Goal: Task Accomplishment & Management: Use online tool/utility

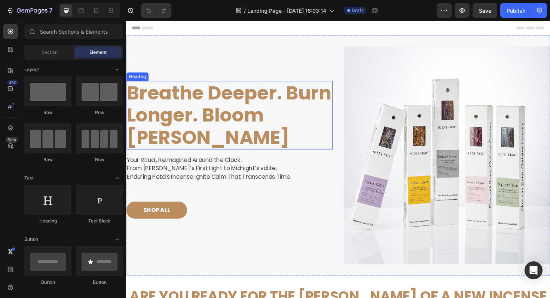
click at [213, 107] on strong "Breathe Deeper. Burn Longer. Bloom [PERSON_NAME]" at bounding box center [235, 121] width 216 height 76
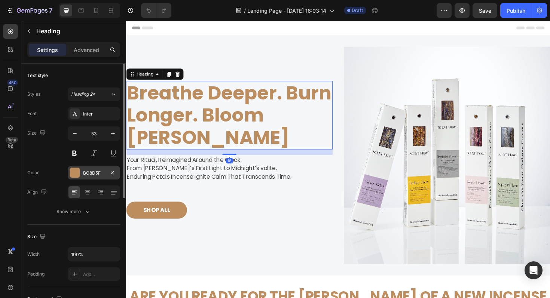
click at [81, 174] on div "BC8D5F" at bounding box center [94, 172] width 52 height 13
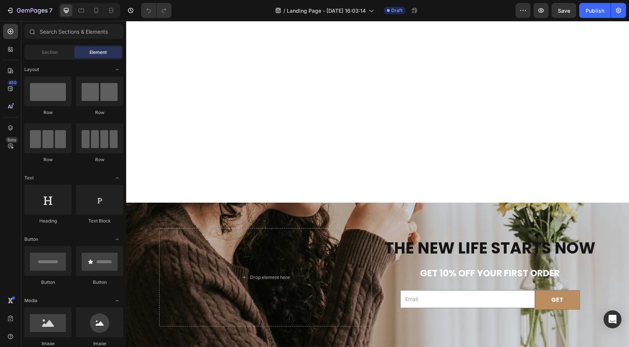
scroll to position [2596, 0]
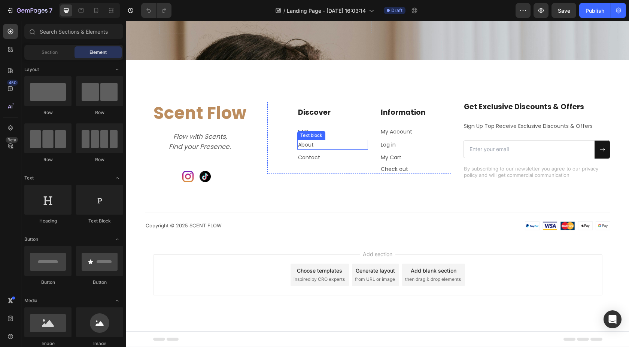
click at [303, 133] on div "Text block" at bounding box center [311, 135] width 25 height 7
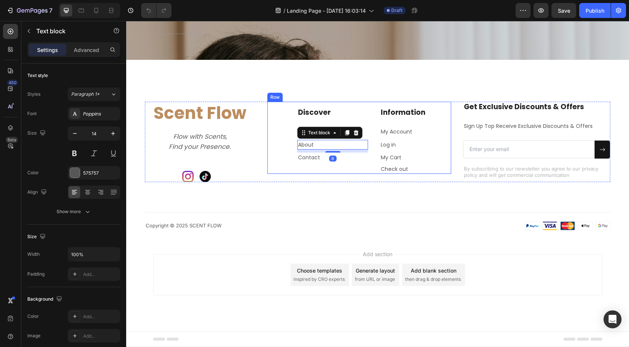
click at [293, 122] on div "Discover Heading FAQ Text block About Text block 8 Contact Text block Informati…" at bounding box center [359, 138] width 184 height 72
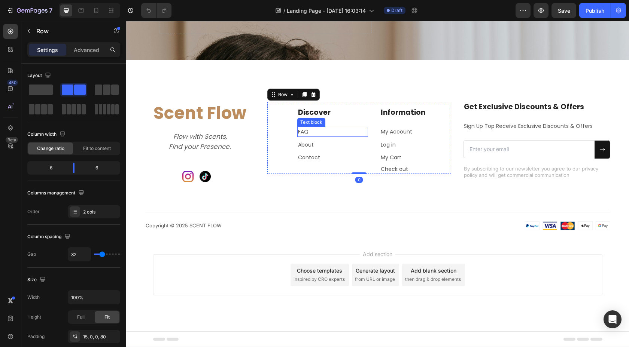
click at [303, 132] on p "FAQ" at bounding box center [333, 132] width 70 height 8
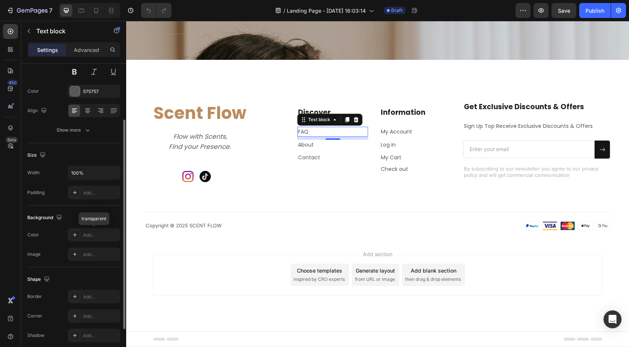
scroll to position [138, 0]
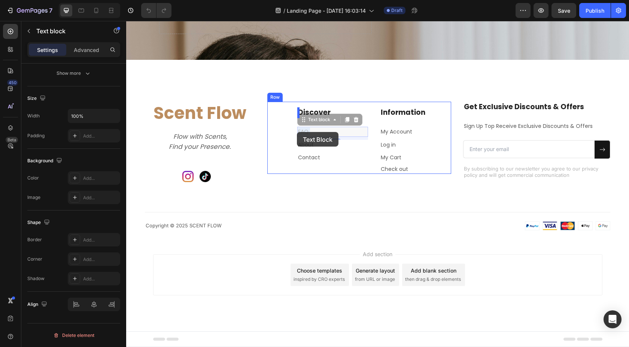
drag, startPoint x: 308, startPoint y: 132, endPoint x: 297, endPoint y: 132, distance: 11.2
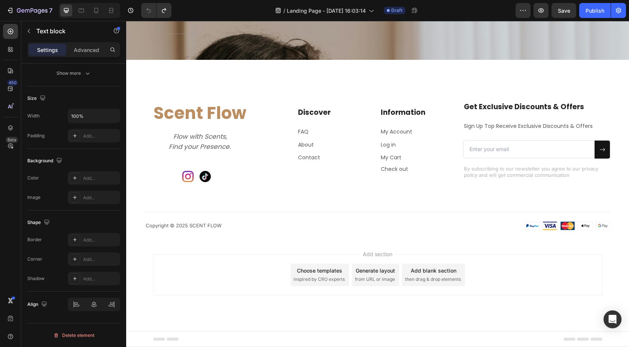
click at [305, 134] on p "FAQ" at bounding box center [333, 132] width 70 height 8
click at [309, 133] on p "FAQ" at bounding box center [333, 132] width 70 height 8
drag, startPoint x: 309, startPoint y: 133, endPoint x: 297, endPoint y: 132, distance: 12.4
click at [297, 132] on div "FAQ" at bounding box center [332, 132] width 71 height 10
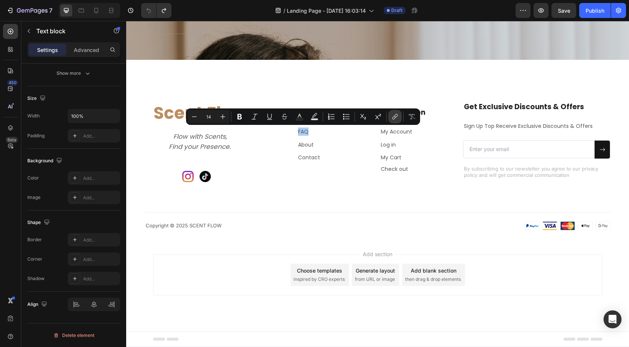
click at [395, 119] on icon "Editor contextual toolbar" at bounding box center [394, 116] width 7 height 7
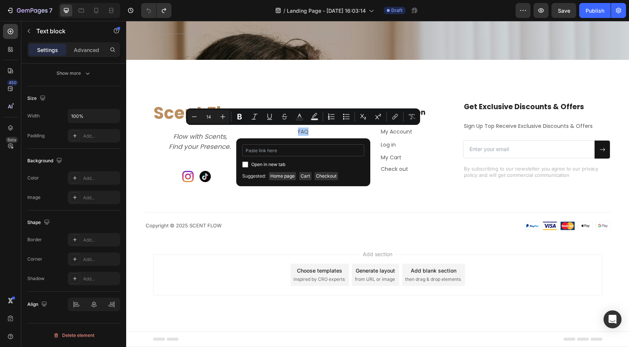
type input "[URL][DOMAIN_NAME]"
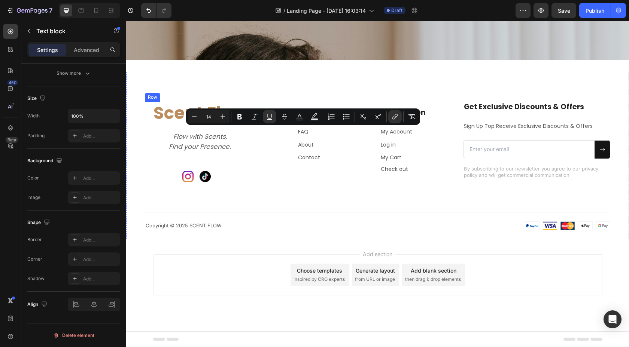
click at [335, 177] on div "Discover Heading FAQ Text block About Text block Contact Text block Information…" at bounding box center [359, 142] width 184 height 80
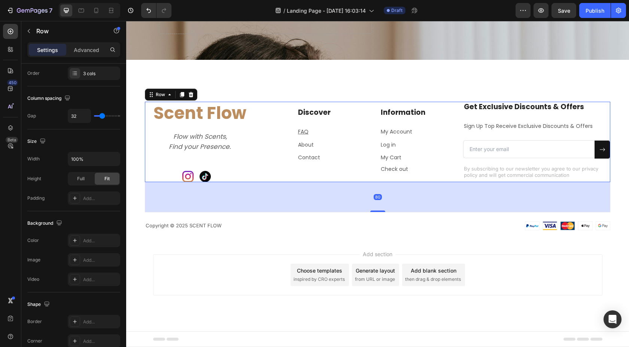
scroll to position [0, 0]
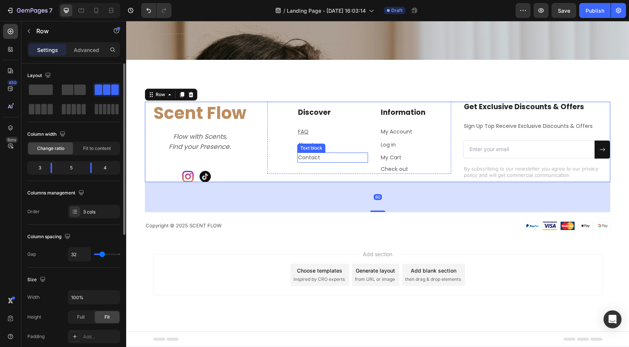
click at [305, 147] on div "Text block" at bounding box center [311, 148] width 25 height 7
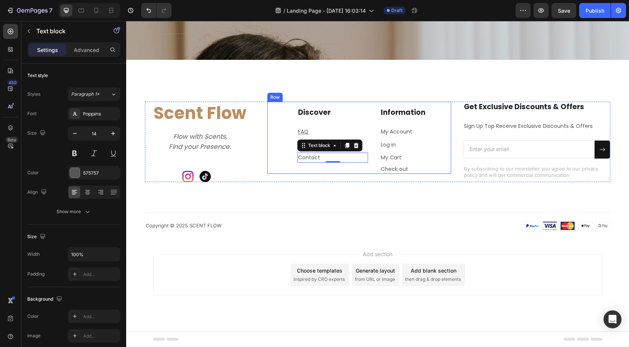
click at [284, 135] on div "Discover Heading FAQ Text block About Text block Contact Text block 0 Informati…" at bounding box center [359, 138] width 184 height 72
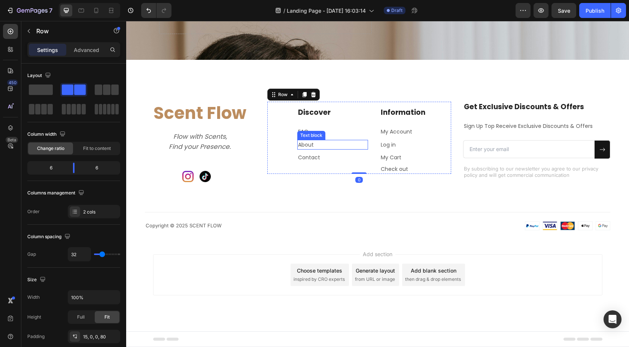
click at [307, 144] on p "About" at bounding box center [333, 145] width 70 height 8
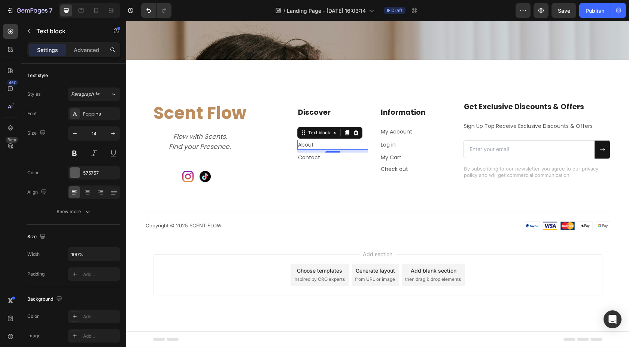
click at [313, 144] on p "About" at bounding box center [333, 145] width 70 height 8
drag, startPoint x: 313, startPoint y: 146, endPoint x: 295, endPoint y: 146, distance: 17.6
click at [295, 146] on div "Discover Heading FAQ Text block About Text block 8 Contact Text block Informati…" at bounding box center [359, 138] width 184 height 72
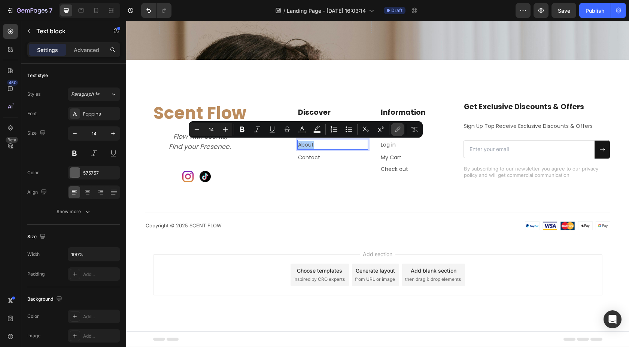
click at [395, 129] on icon "Editor contextual toolbar" at bounding box center [397, 129] width 7 height 7
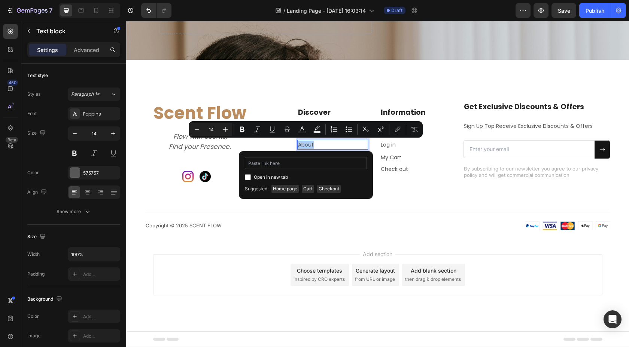
type input "[URL][DOMAIN_NAME]"
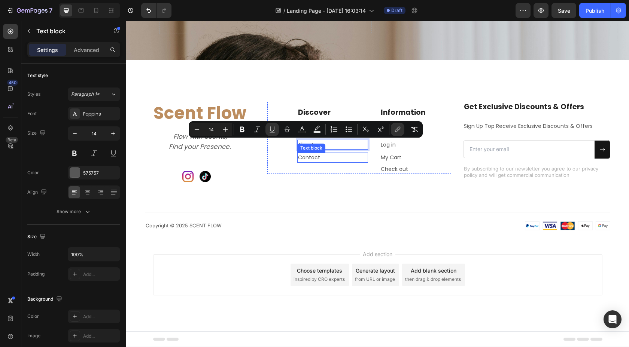
click at [309, 158] on p "Contact" at bounding box center [333, 157] width 70 height 8
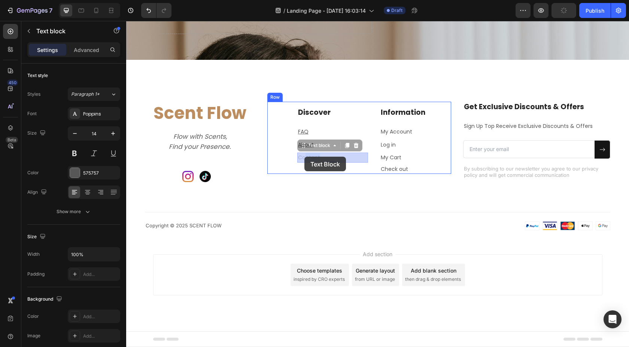
drag, startPoint x: 319, startPoint y: 158, endPoint x: 305, endPoint y: 157, distance: 13.9
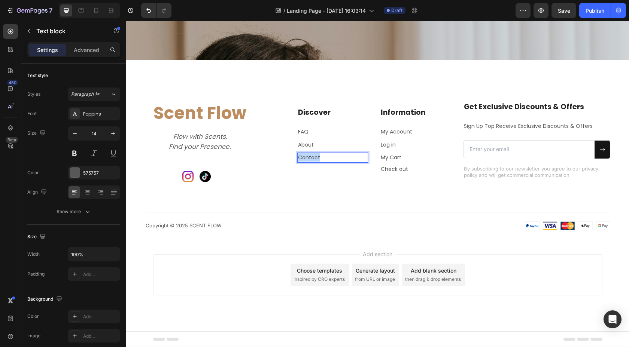
drag, startPoint x: 319, startPoint y: 158, endPoint x: 295, endPoint y: 157, distance: 24.0
click at [295, 157] on div "Discover Heading FAQ Text block About Text block Contact Text block 0 Informati…" at bounding box center [359, 138] width 184 height 72
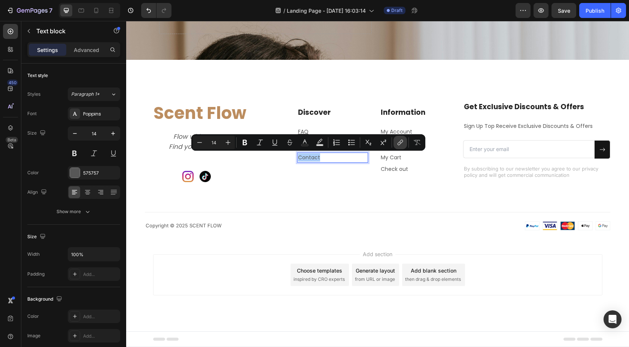
click at [396, 145] on icon "Editor contextual toolbar" at bounding box center [399, 142] width 7 height 7
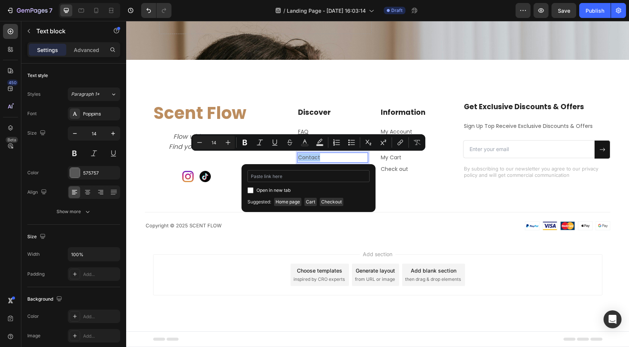
type input "[URL][DOMAIN_NAME]"
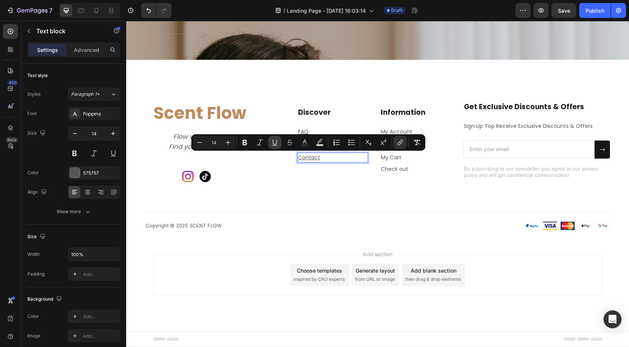
click at [278, 140] on icon "Editor contextual toolbar" at bounding box center [274, 142] width 7 height 7
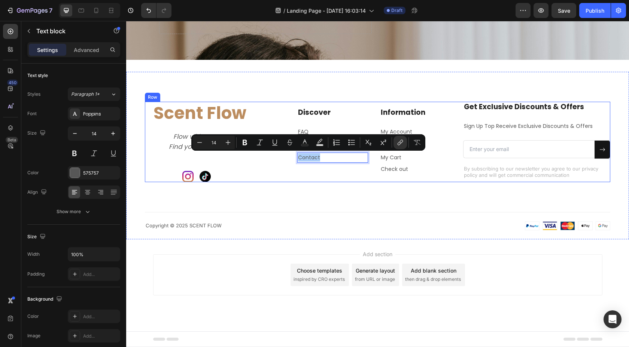
click at [312, 179] on div "Discover Heading FAQ Text block About Text block Contact Text block 0 Informati…" at bounding box center [359, 142] width 184 height 80
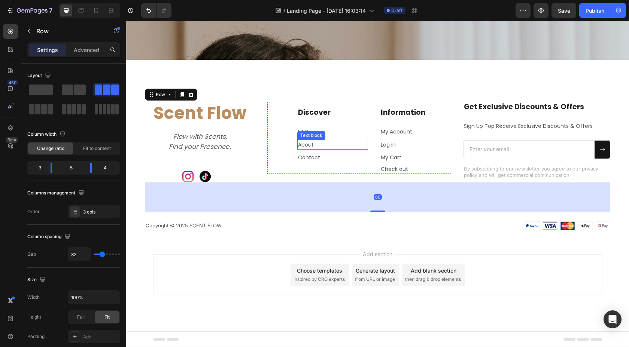
click at [302, 132] on div "Text block" at bounding box center [311, 135] width 25 height 7
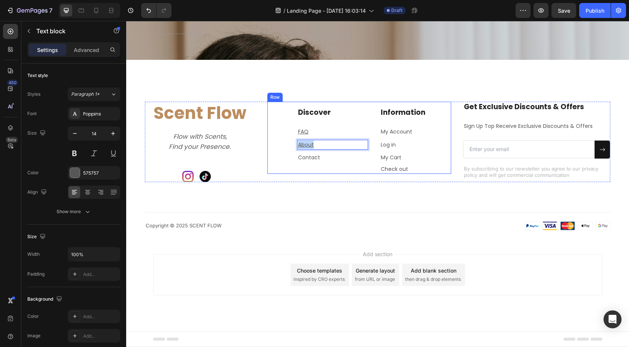
drag, startPoint x: 313, startPoint y: 146, endPoint x: 288, endPoint y: 146, distance: 24.7
click at [288, 146] on div "Discover Heading FAQ Text block About Text block 8 Contact Text block Informati…" at bounding box center [359, 138] width 184 height 72
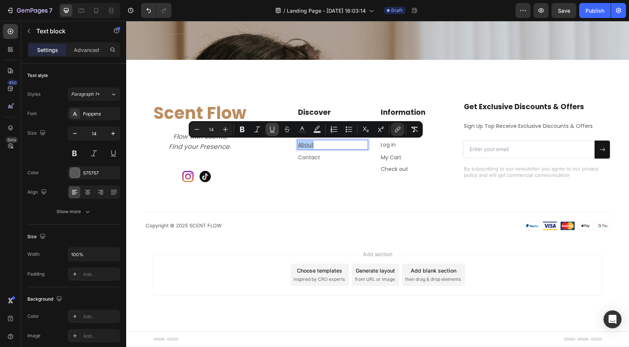
click at [273, 127] on icon "Editor contextual toolbar" at bounding box center [271, 129] width 7 height 7
click at [268, 103] on div "Discover Heading FAQ Text block About Text block 8 Contact Text block Informati…" at bounding box center [359, 138] width 184 height 72
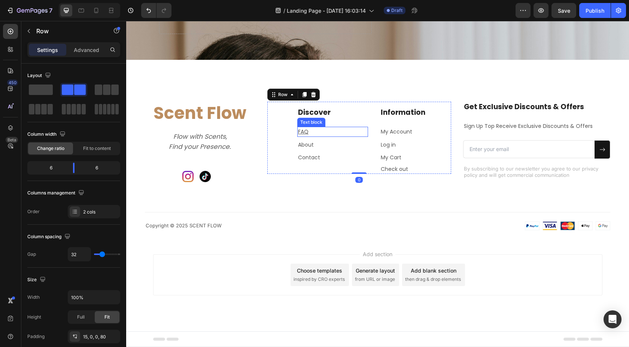
click at [301, 131] on u "FAQ" at bounding box center [303, 131] width 10 height 7
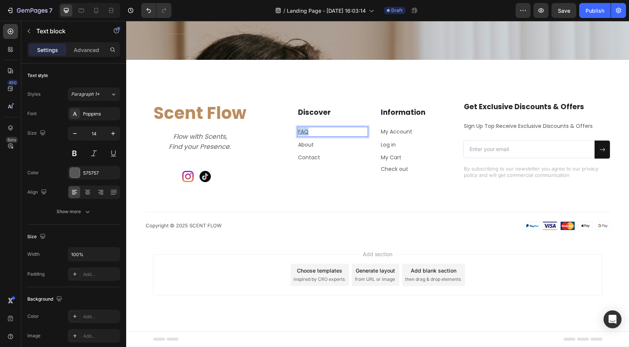
drag, startPoint x: 307, startPoint y: 131, endPoint x: 296, endPoint y: 131, distance: 11.2
click at [296, 131] on div "Discover Heading FAQ Text block 8 About Text block Contact Text block Informati…" at bounding box center [359, 138] width 184 height 72
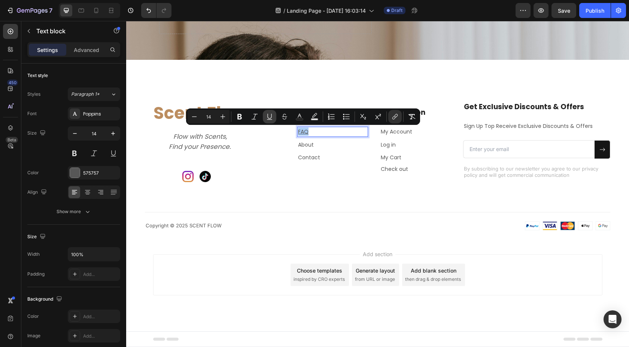
click at [268, 115] on icon "Editor contextual toolbar" at bounding box center [269, 116] width 7 height 7
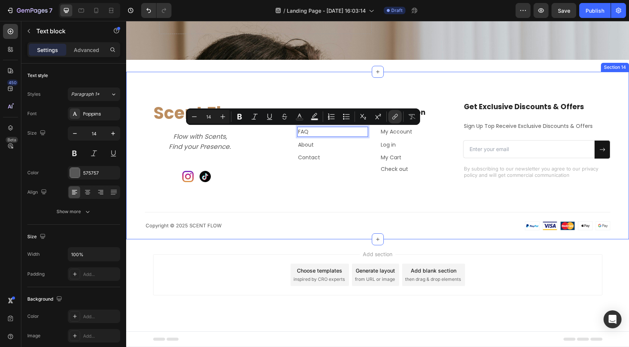
click at [279, 86] on div "Scent Flow Heading Flow with Scents, Find your Presence. Text block Image Image…" at bounding box center [377, 156] width 503 height 168
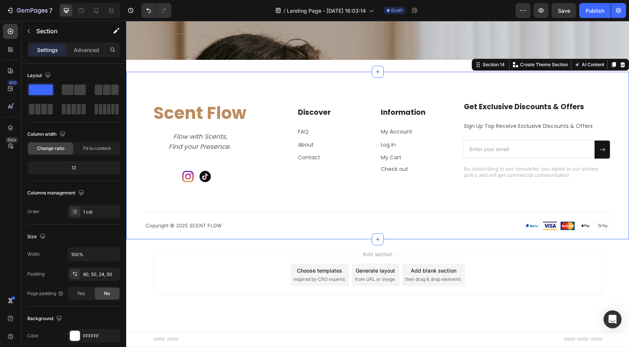
click at [283, 231] on div "Scent Flow Heading Flow with Scents, Find your Presence. Text block Image Image…" at bounding box center [377, 156] width 503 height 168
click at [563, 10] on span "Save" at bounding box center [564, 10] width 12 height 6
click at [34, 12] on icon "button" at bounding box center [35, 10] width 3 height 3
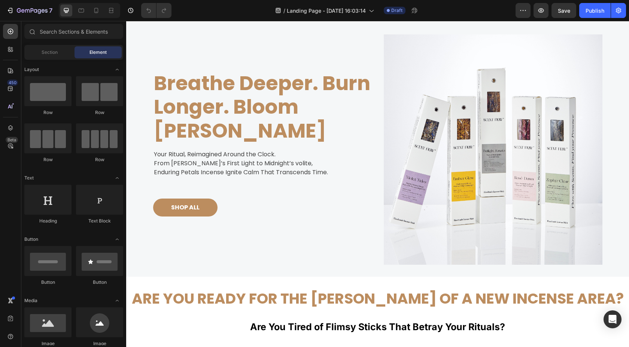
scroll to position [11, 0]
